Goal: Task Accomplishment & Management: Manage account settings

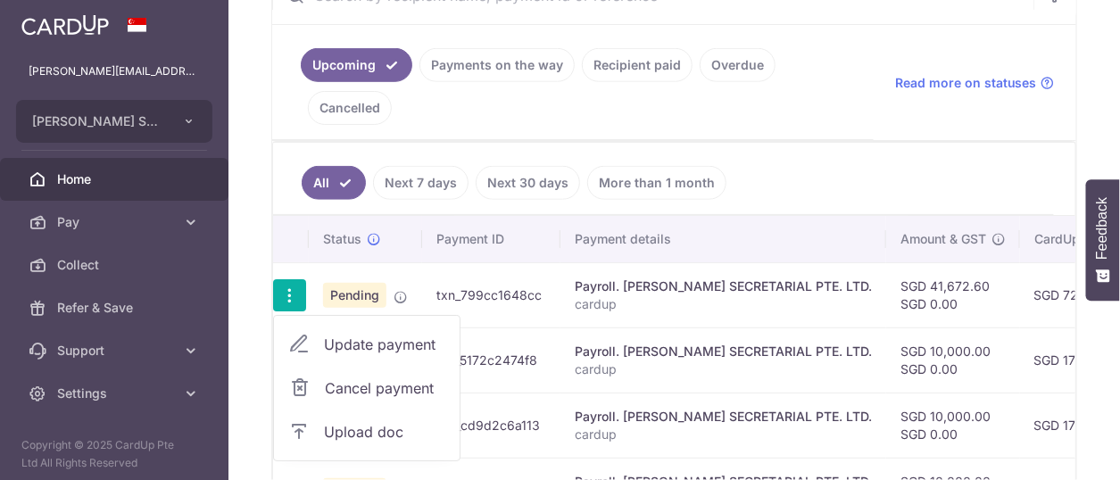
click at [363, 426] on span "Upload doc" at bounding box center [384, 431] width 121 height 21
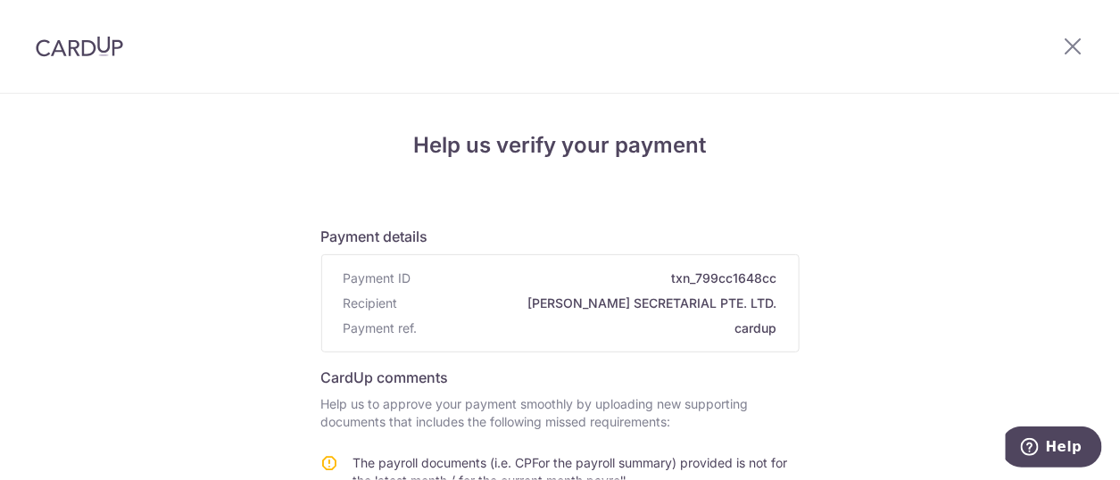
scroll to position [395, 0]
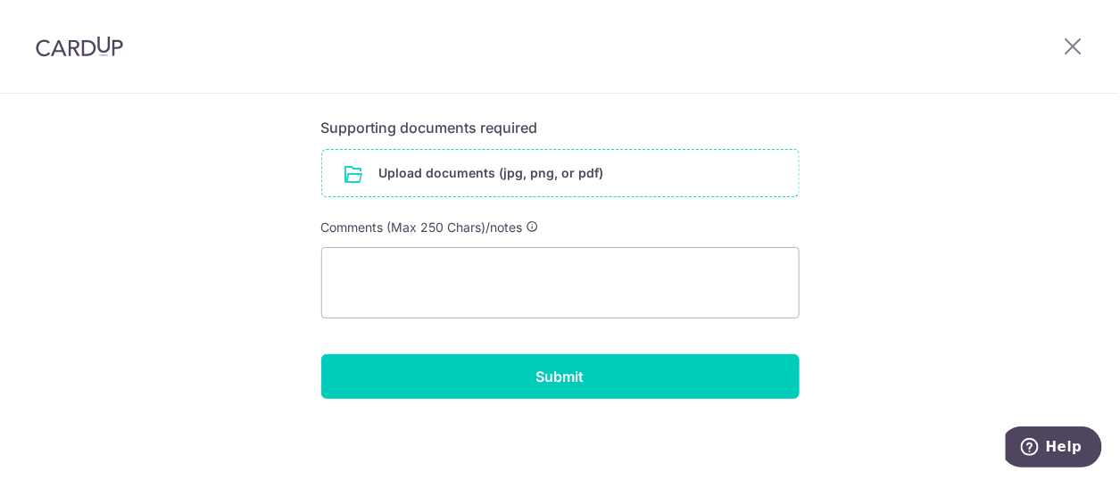
click at [433, 183] on input "file" at bounding box center [560, 173] width 477 height 46
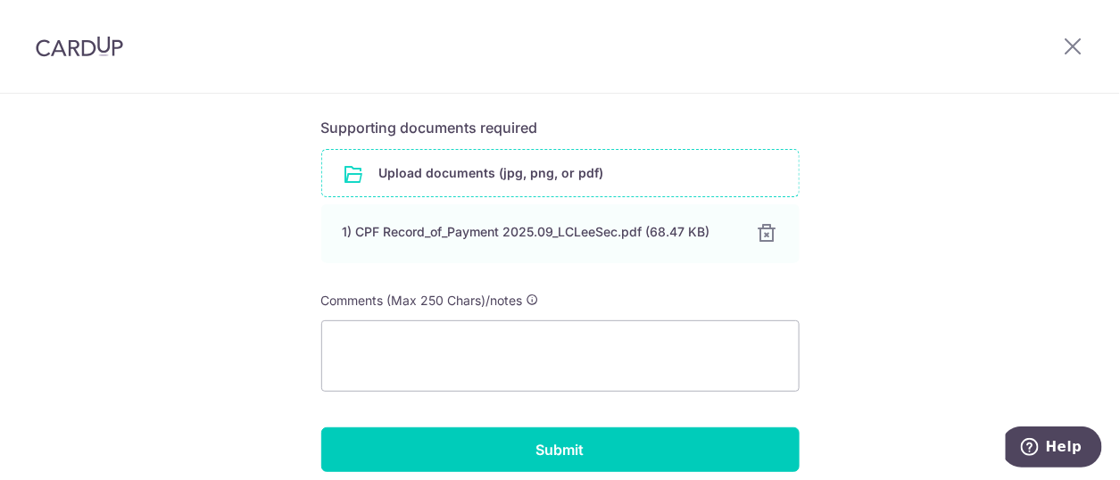
click at [429, 176] on input "file" at bounding box center [560, 173] width 477 height 46
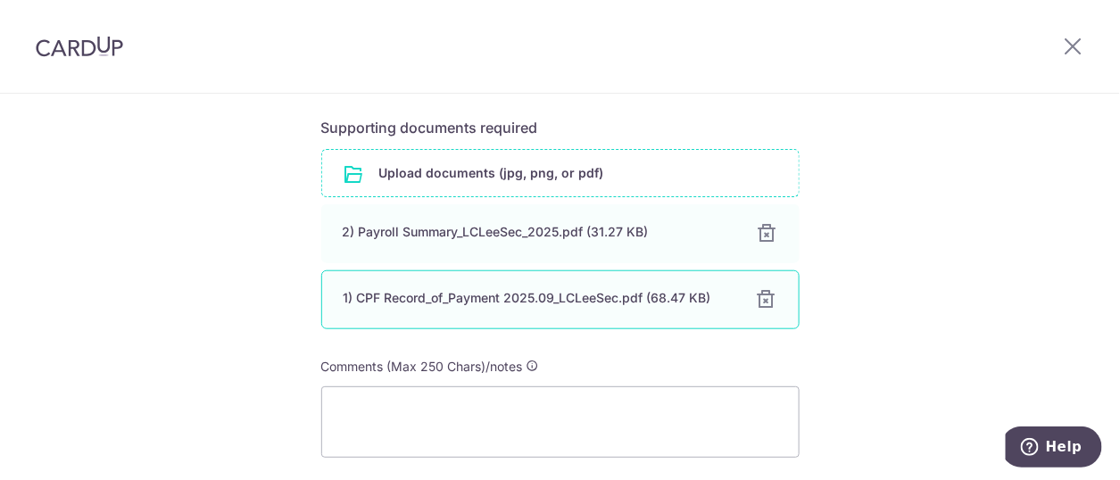
scroll to position [534, 0]
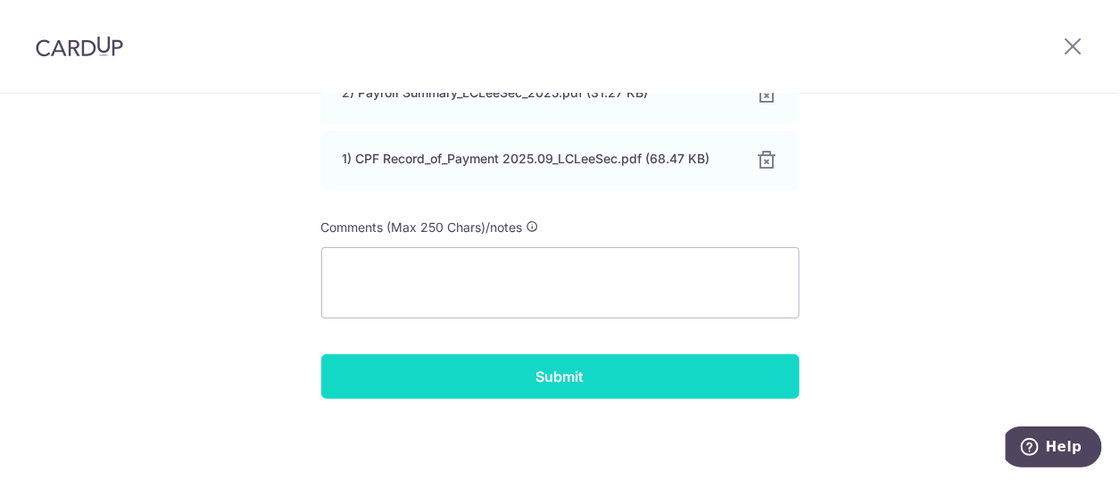
click at [527, 378] on input "Submit" at bounding box center [560, 376] width 478 height 45
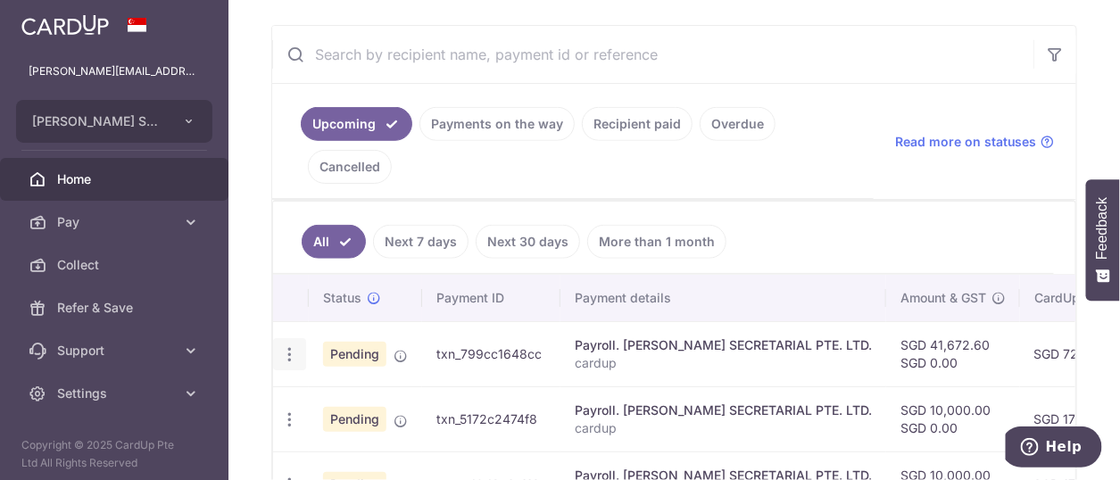
click at [286, 346] on icon "button" at bounding box center [289, 354] width 19 height 19
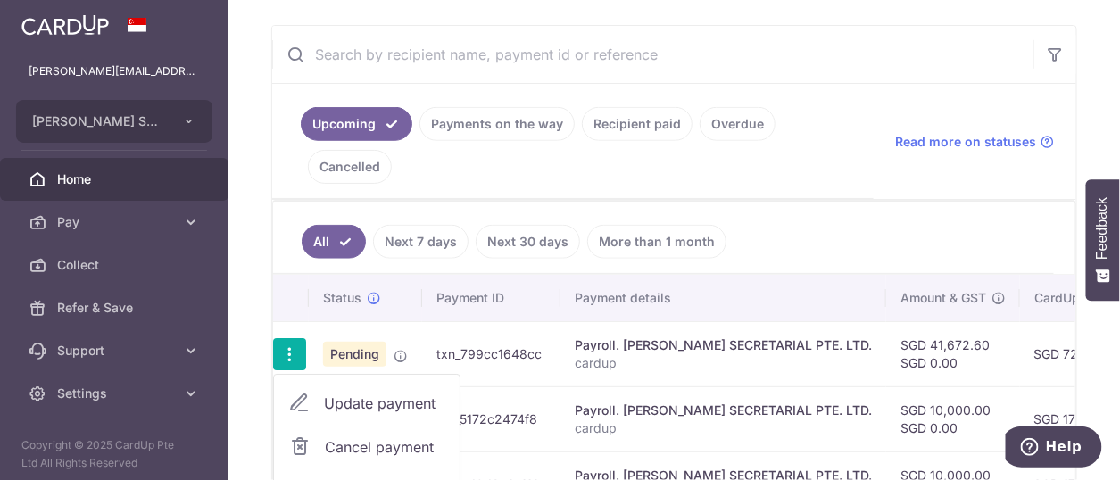
click at [370, 400] on span "Update payment" at bounding box center [384, 403] width 121 height 21
radio input "true"
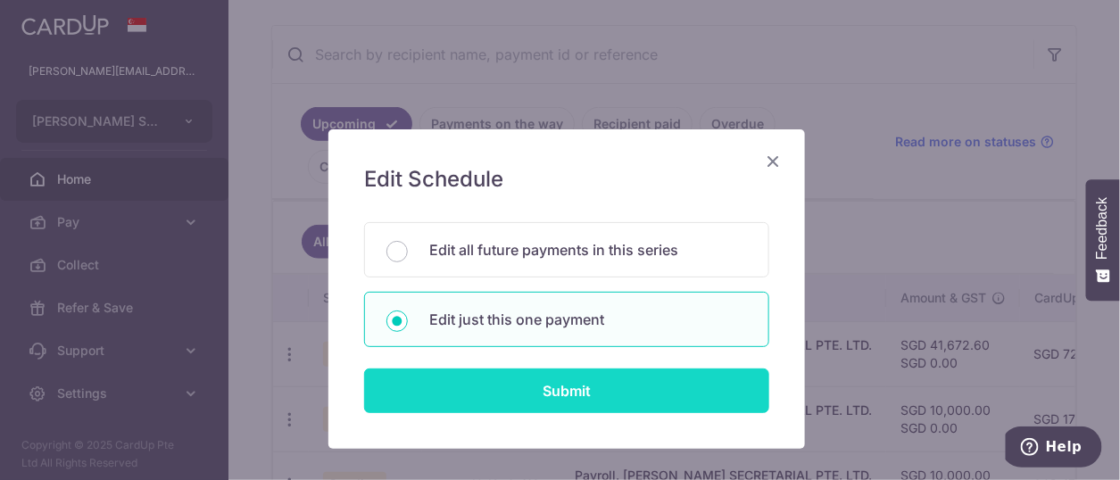
click at [546, 391] on input "Submit" at bounding box center [566, 391] width 405 height 45
radio input "true"
type input "41,672.60"
type input "[DATE]"
type input "cardup"
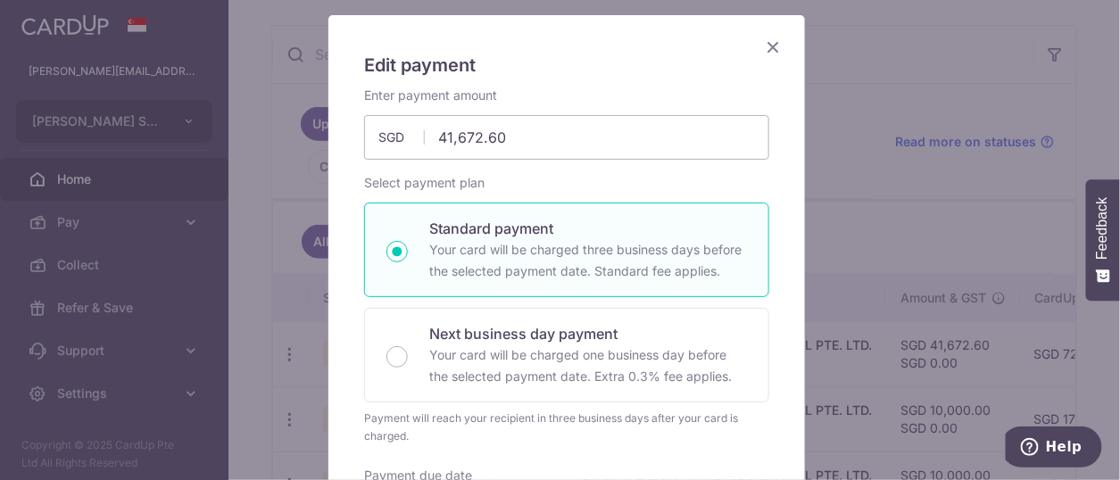
scroll to position [357, 0]
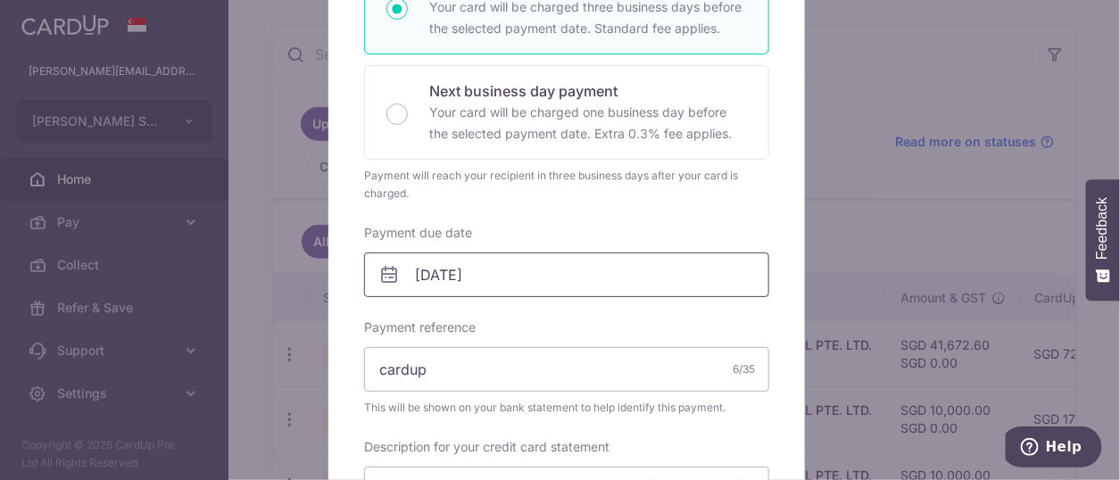
click at [527, 278] on input "[DATE]" at bounding box center [566, 275] width 405 height 45
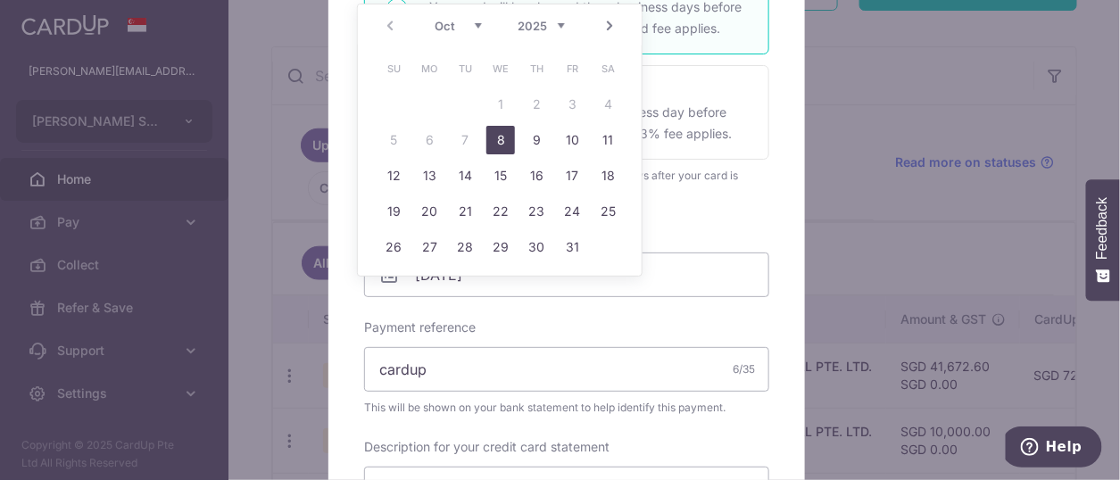
scroll to position [378, 0]
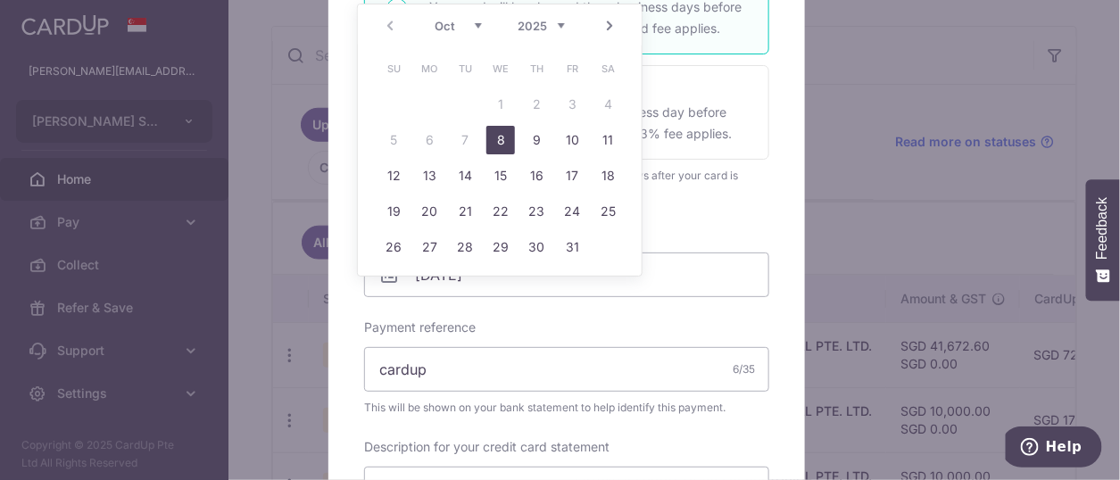
click at [500, 137] on link "8" at bounding box center [501, 140] width 29 height 29
type input "[DATE]"
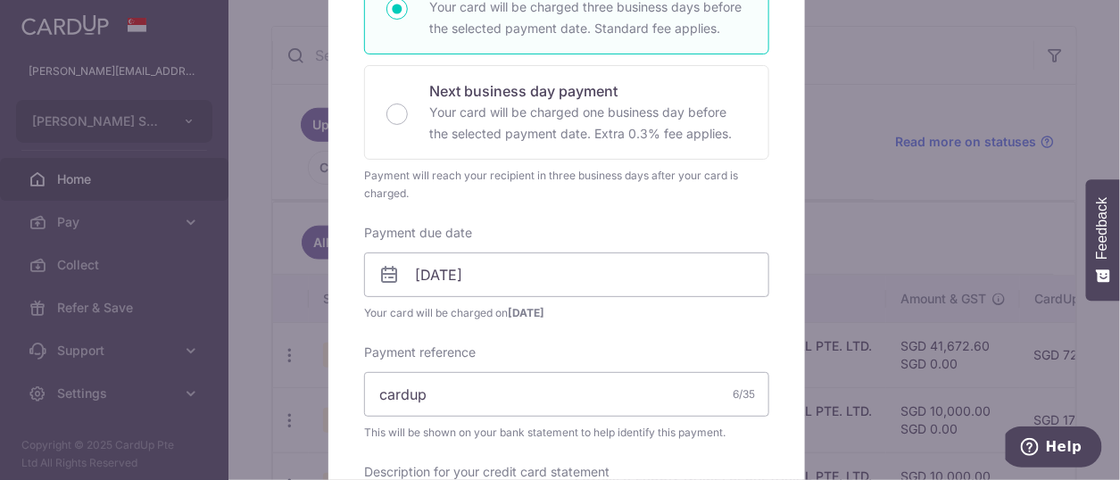
scroll to position [982, 0]
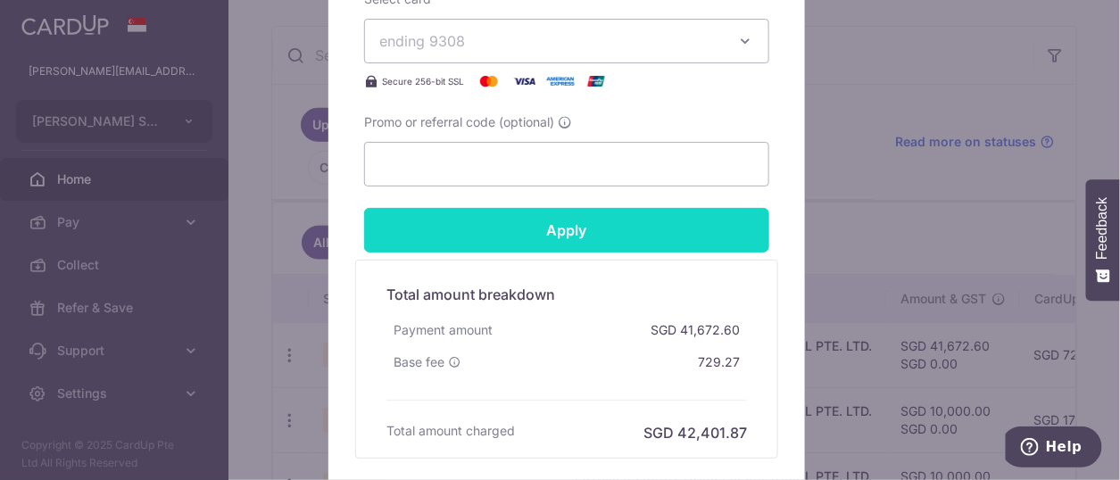
click at [553, 225] on input "Apply" at bounding box center [566, 230] width 405 height 45
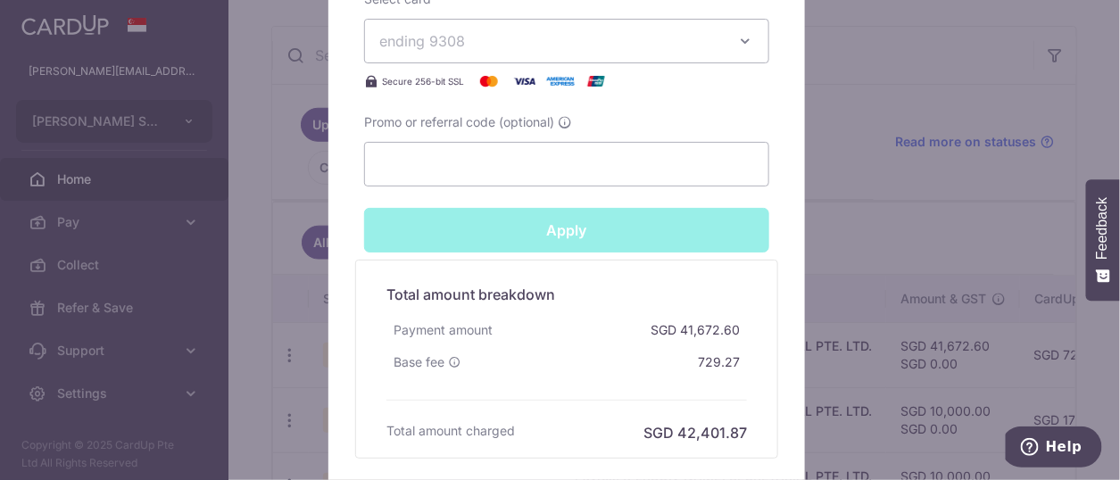
type input "Successfully Applied"
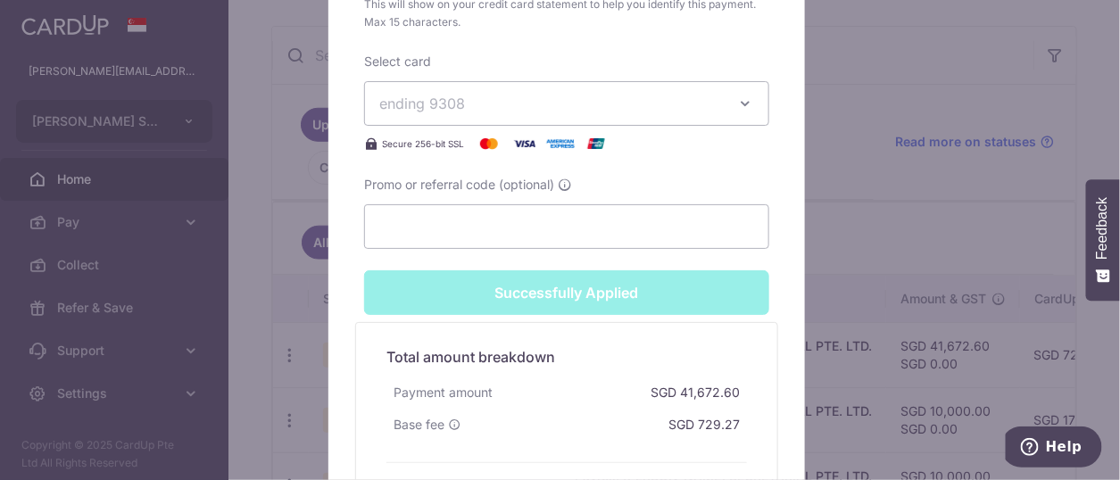
scroll to position [1044, 0]
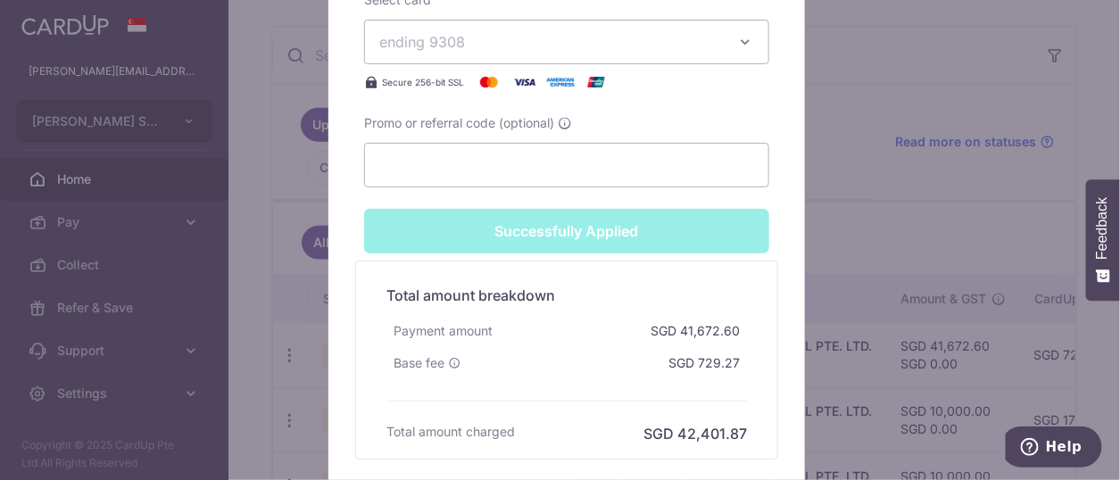
click at [245, 204] on div "Edit payment By clicking apply, you will make changes to all payments to [PERSO…" at bounding box center [560, 240] width 1120 height 480
